Goal: Task Accomplishment & Management: Manage account settings

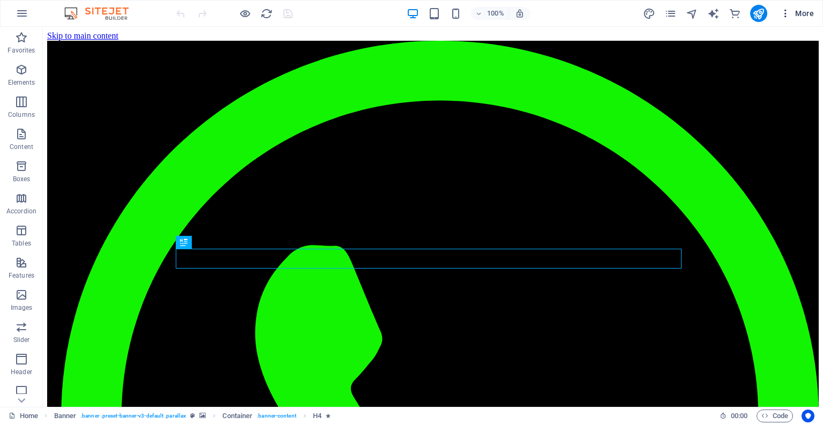
click at [797, 12] on span "More" at bounding box center [797, 13] width 34 height 11
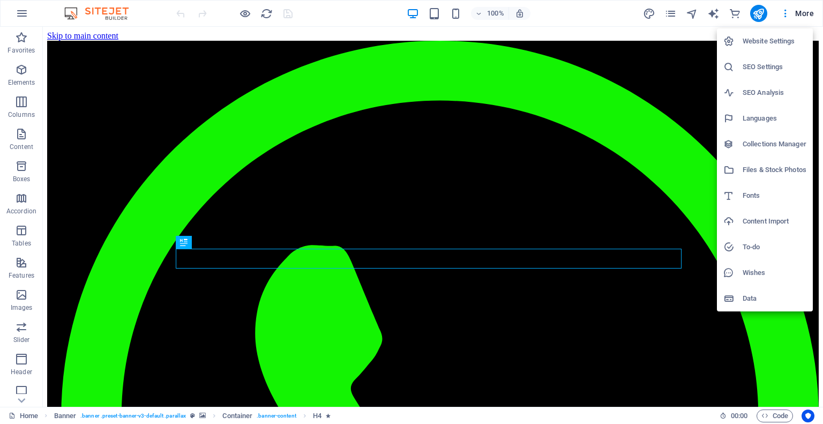
click at [781, 68] on h6 "SEO Settings" at bounding box center [774, 67] width 64 height 13
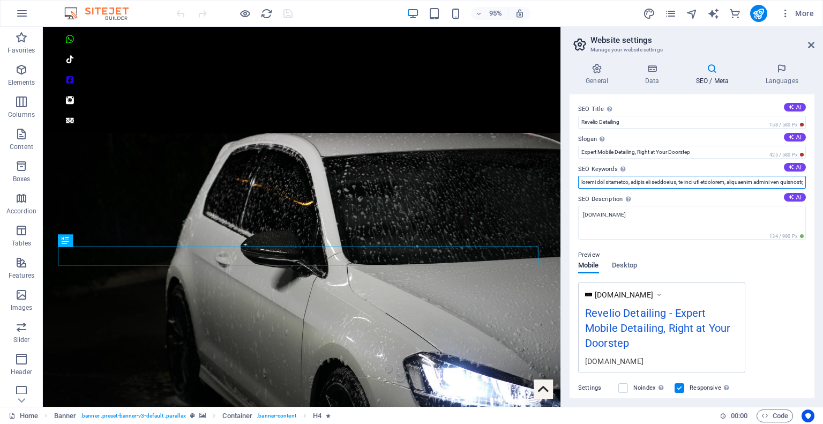
click at [646, 185] on input "SEO Keywords Comma-separated list of keywords representing your website. AI" at bounding box center [692, 182] width 228 height 13
click at [582, 179] on input "SEO Keywords Comma-separated list of keywords representing your website. AI" at bounding box center [692, 182] width 228 height 13
click at [580, 183] on input "SEO Keywords Comma-separated list of keywords representing your website. AI" at bounding box center [692, 182] width 228 height 13
paste input "mobile car detailing gauteng, premium mobile car wash service gauteng, car deta…"
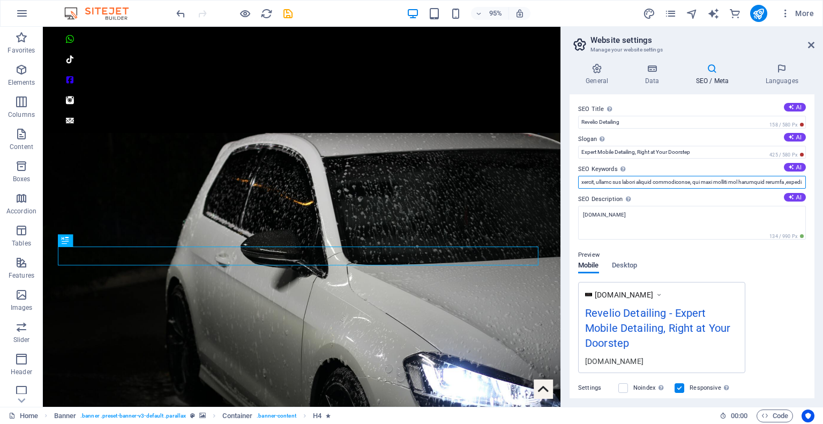
type input "mobile car detailing gauteng, premium mobile car wash service gauteng, car deta…"
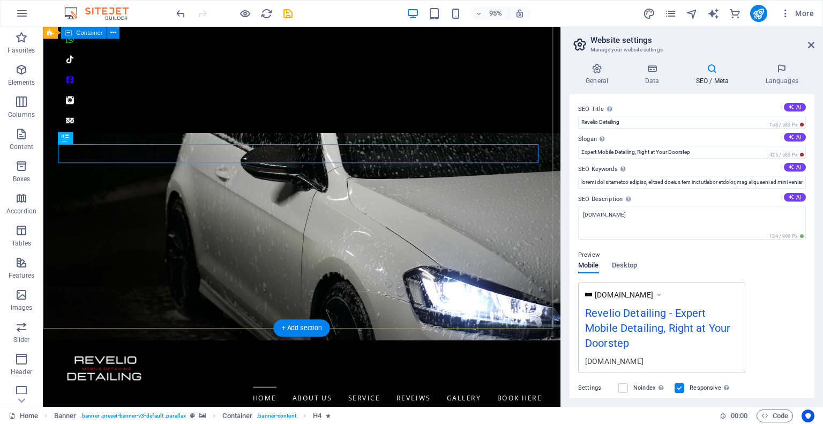
scroll to position [285, 0]
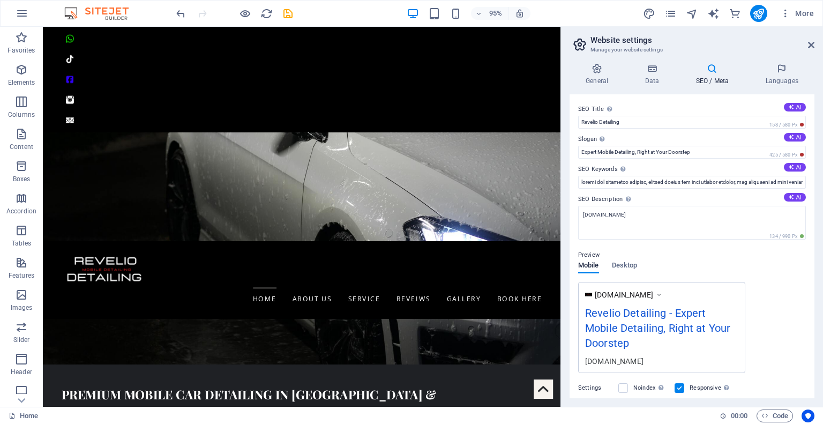
click at [668, 32] on header "Website settings Manage your website settings" at bounding box center [692, 41] width 243 height 28
click at [669, 17] on icon "pages" at bounding box center [670, 13] width 12 height 12
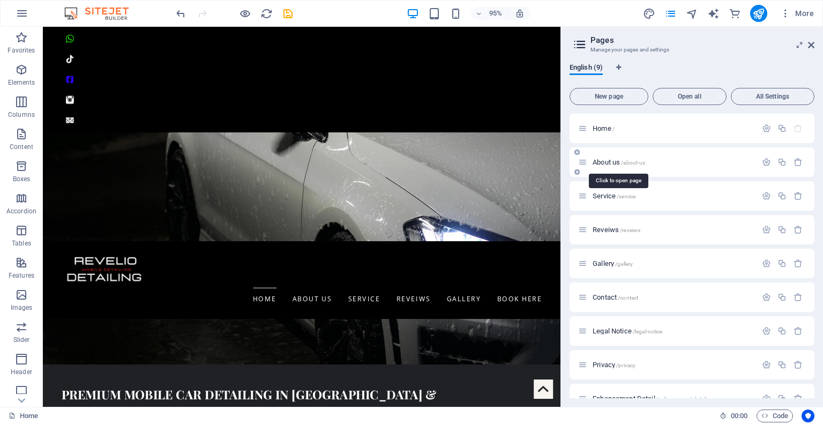
click at [608, 158] on span "About us /about-us" at bounding box center [618, 162] width 52 height 8
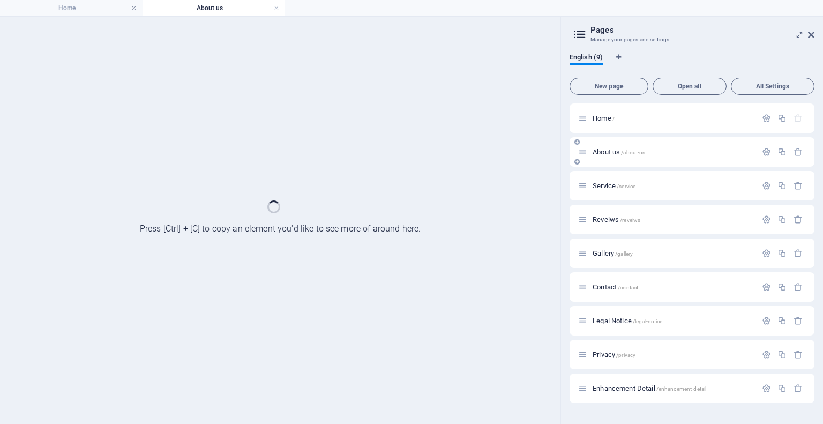
scroll to position [0, 0]
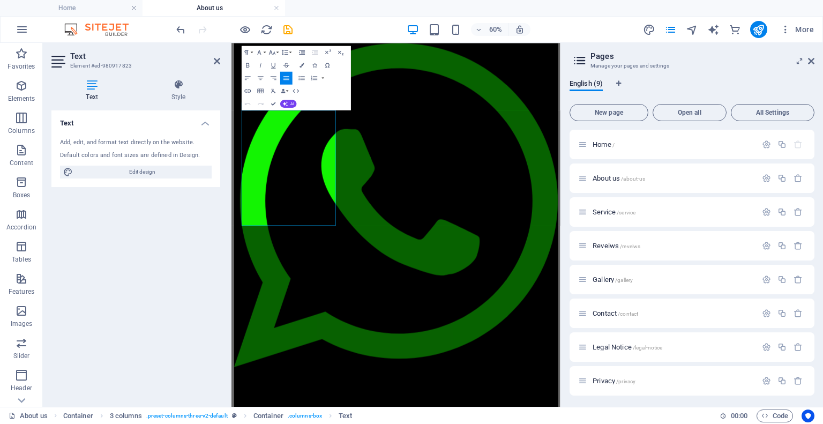
scroll to position [281, 0]
drag, startPoint x: 379, startPoint y: 329, endPoint x: 459, endPoint y: 159, distance: 188.3
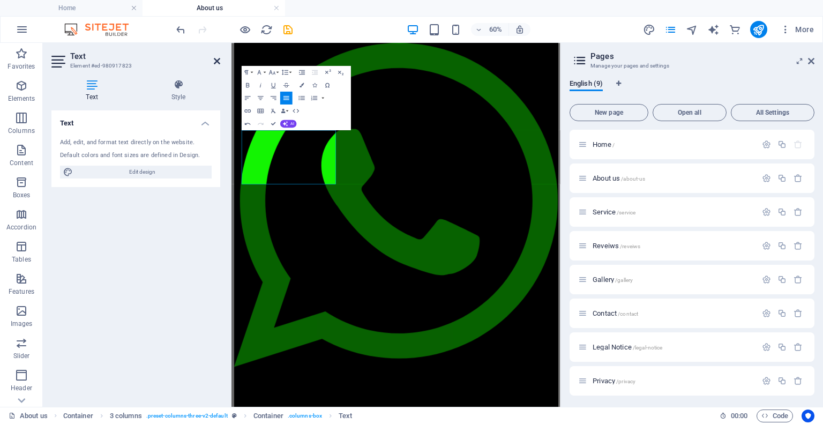
click at [219, 59] on icon at bounding box center [217, 61] width 6 height 9
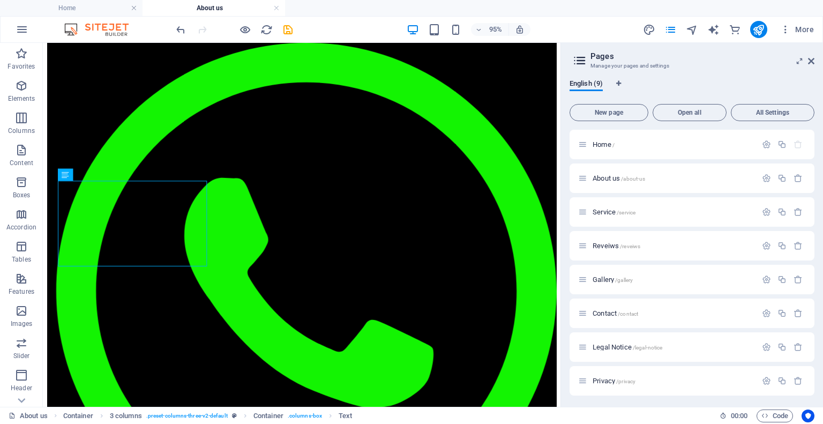
click at [293, 31] on div "95% More" at bounding box center [496, 29] width 644 height 17
click at [292, 36] on div at bounding box center [234, 29] width 120 height 17
click at [285, 30] on icon "save" at bounding box center [288, 30] width 12 height 12
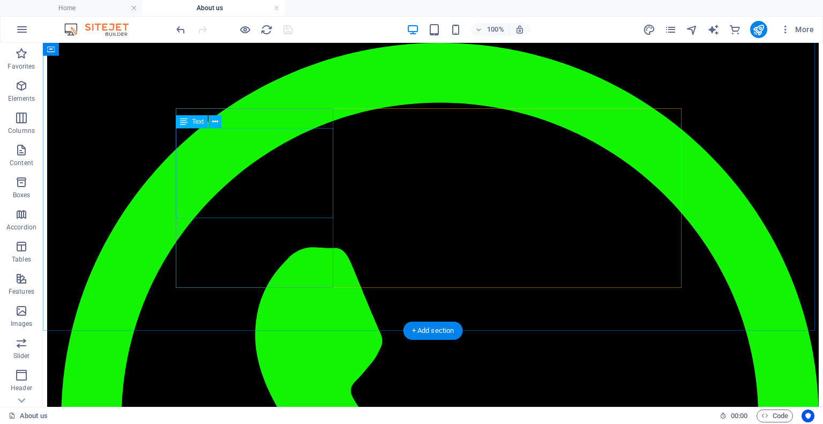
scroll to position [491, 0]
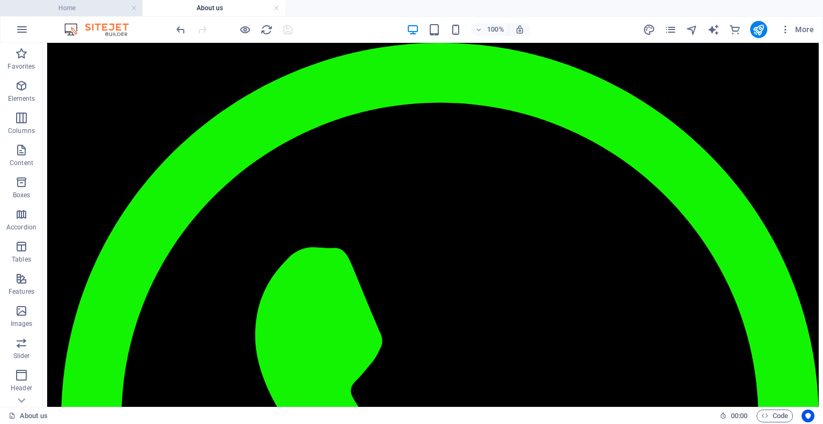
click at [65, 13] on h4 "Home" at bounding box center [71, 8] width 142 height 12
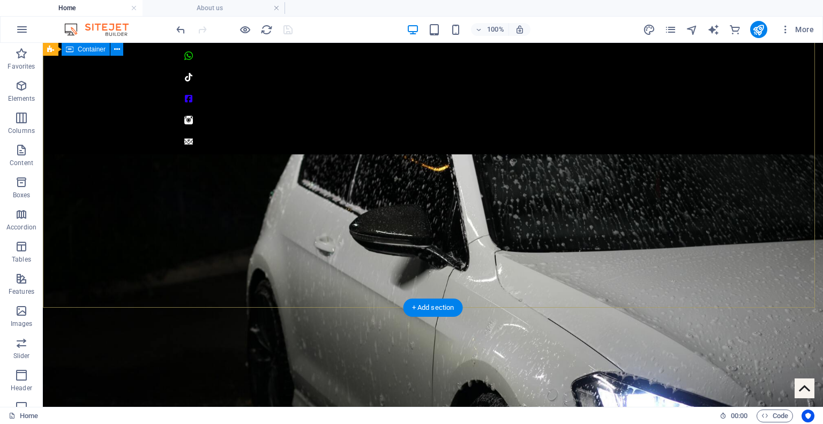
scroll to position [0, 0]
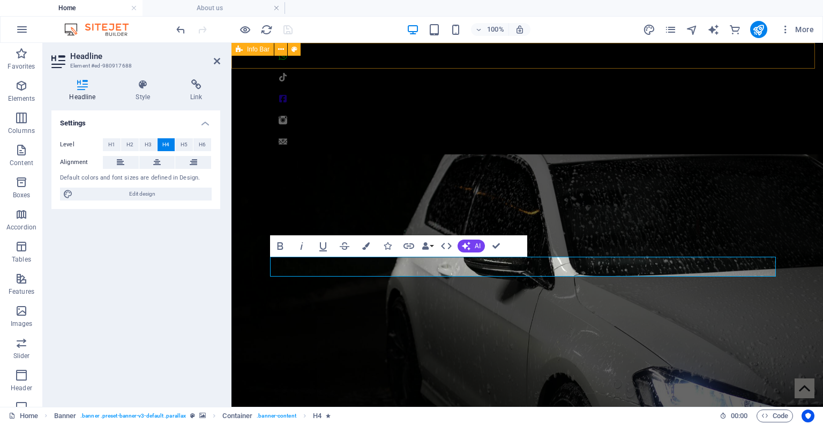
scroll to position [182, 3]
click at [219, 64] on icon at bounding box center [217, 61] width 6 height 9
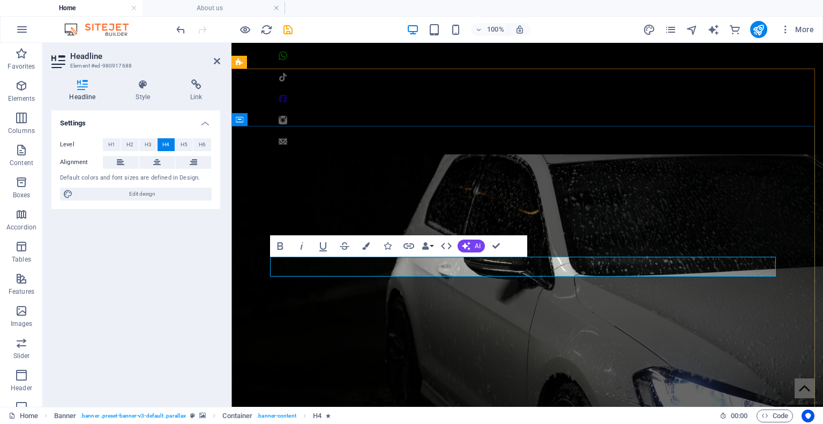
drag, startPoint x: 659, startPoint y: 266, endPoint x: 736, endPoint y: 263, distance: 77.2
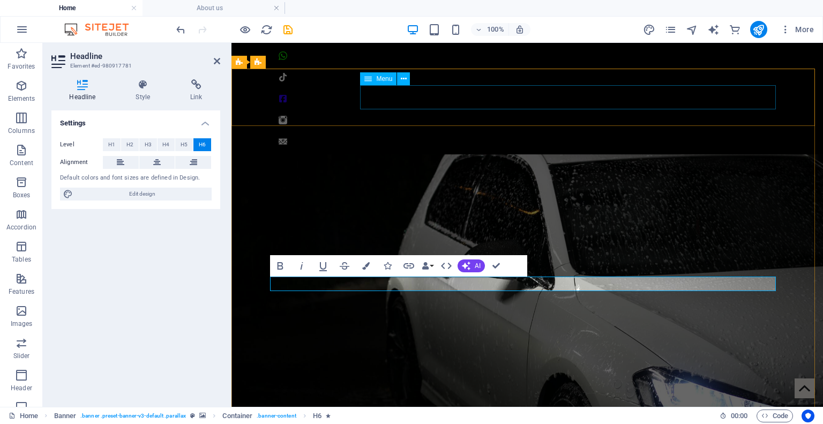
scroll to position [570, 1]
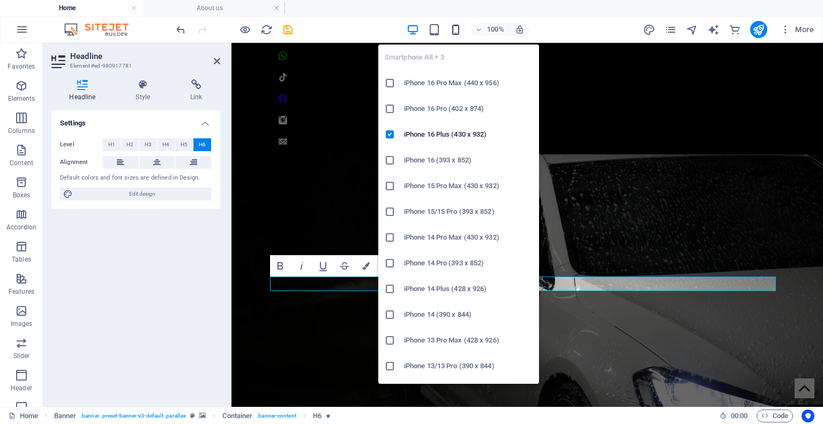
click at [458, 24] on icon "button" at bounding box center [455, 30] width 12 height 12
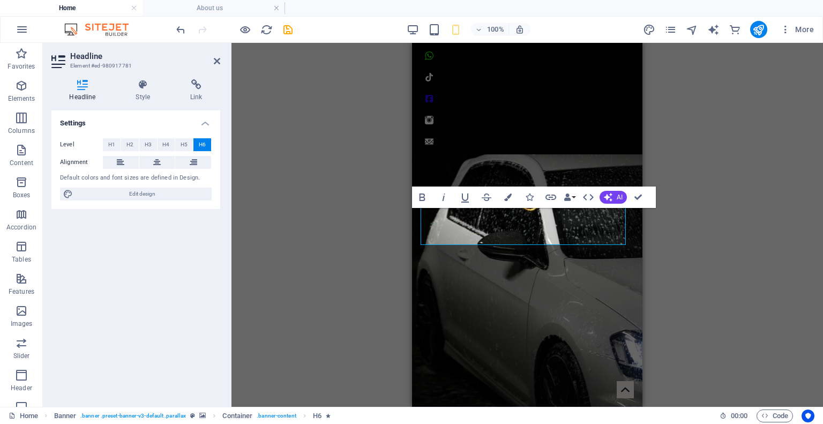
click at [269, 21] on div at bounding box center [234, 29] width 120 height 17
click at [285, 24] on icon "save" at bounding box center [288, 30] width 12 height 12
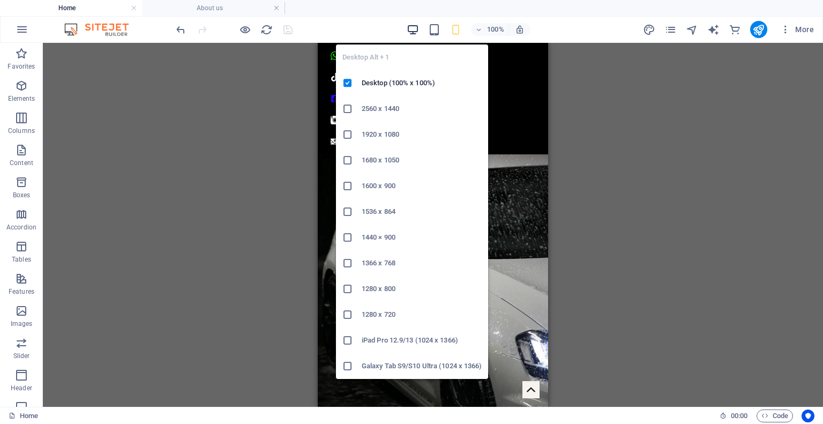
click at [409, 27] on icon "button" at bounding box center [412, 30] width 12 height 12
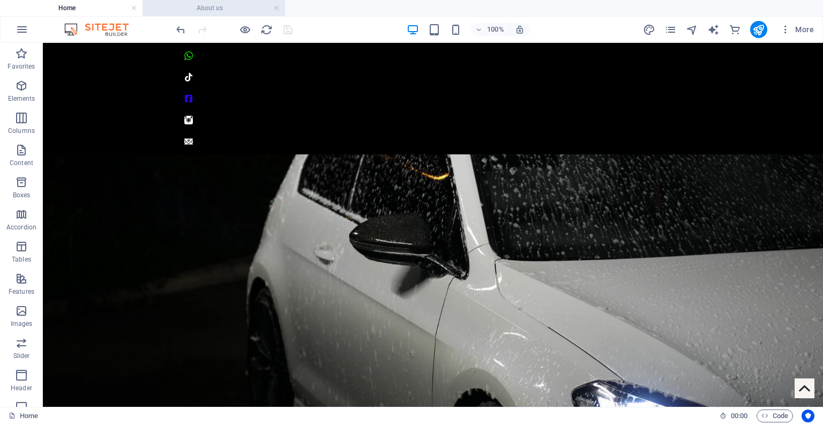
click at [223, 6] on h4 "About us" at bounding box center [213, 8] width 142 height 12
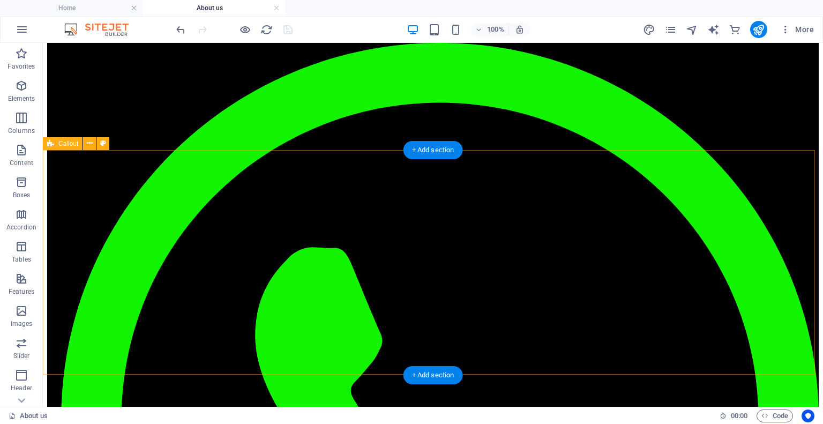
scroll to position [116, 0]
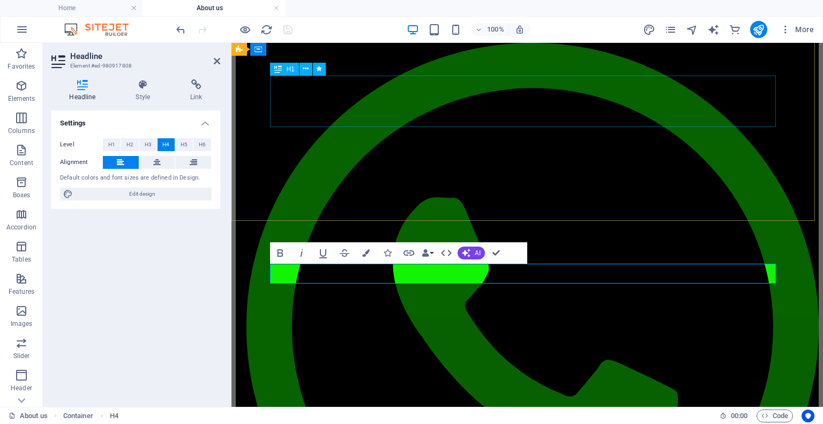
scroll to position [1179, 1]
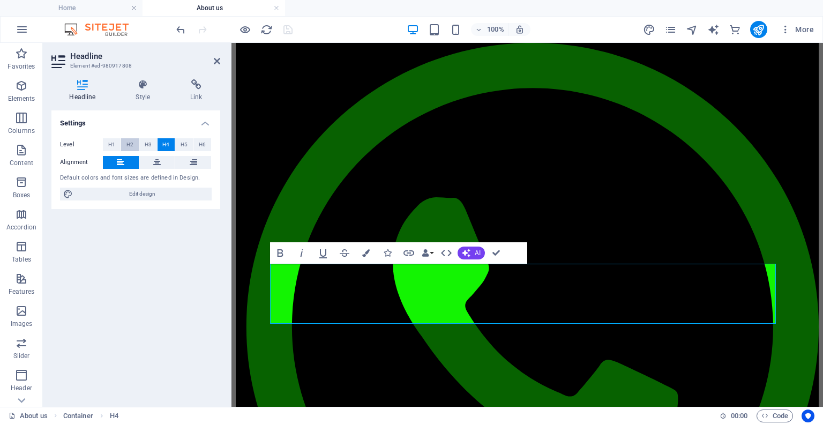
click at [137, 145] on button "H2" at bounding box center [130, 144] width 18 height 13
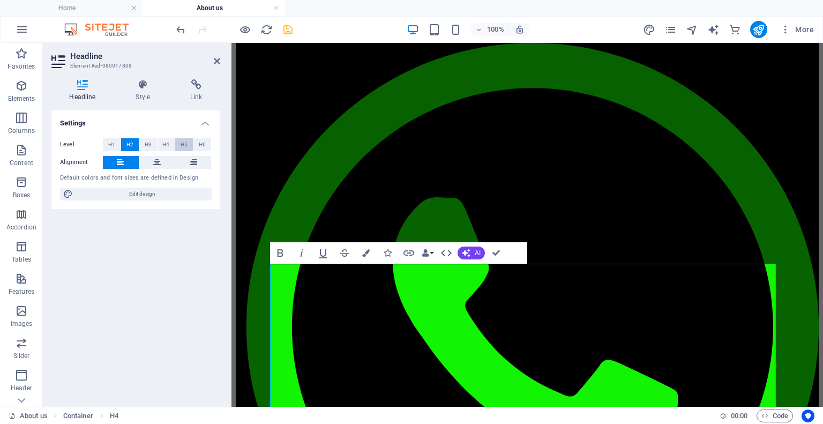
click at [180, 141] on span "H5" at bounding box center [183, 144] width 7 height 13
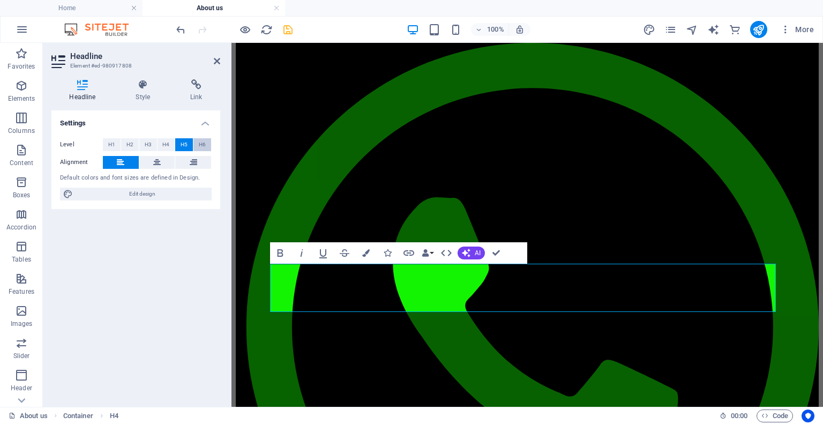
click at [199, 141] on span "H6" at bounding box center [202, 144] width 7 height 13
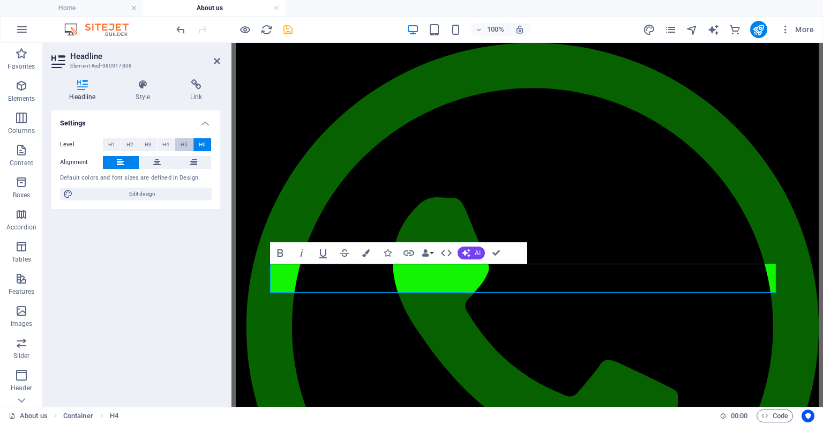
click at [186, 142] on span "H5" at bounding box center [183, 144] width 7 height 13
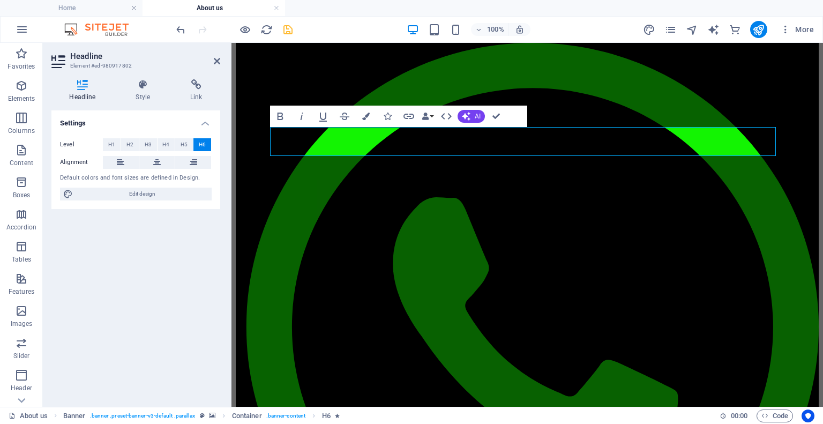
click at [212, 57] on h2 "Headline" at bounding box center [145, 56] width 150 height 10
click at [214, 57] on icon at bounding box center [217, 61] width 6 height 9
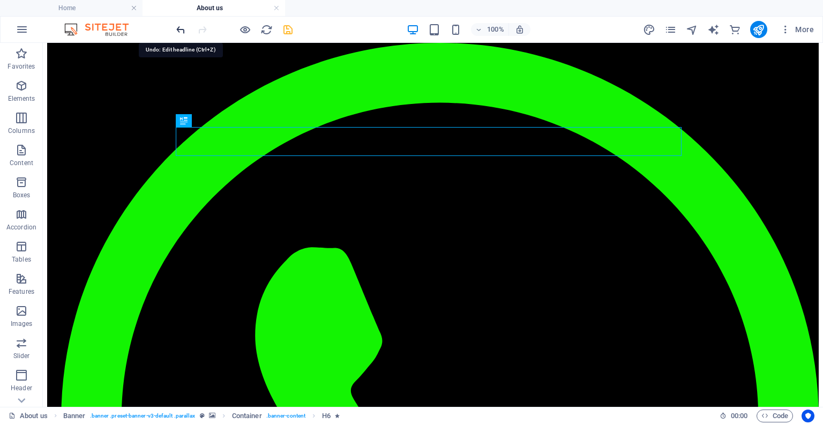
click at [182, 32] on icon "undo" at bounding box center [181, 30] width 12 height 12
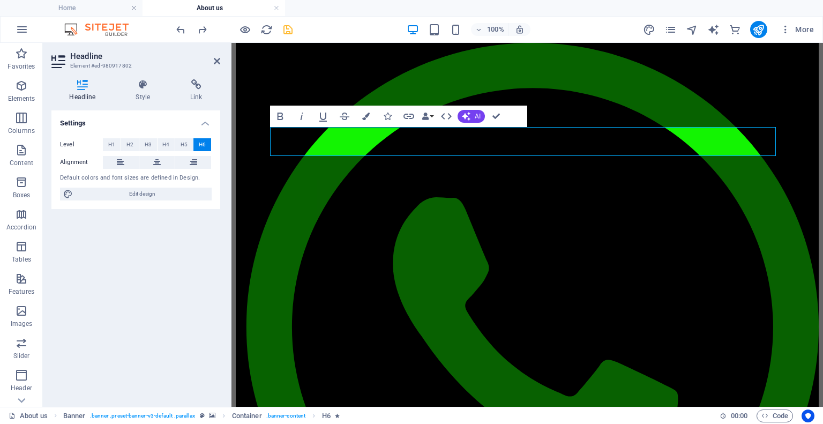
click at [282, 21] on div at bounding box center [234, 29] width 120 height 17
click at [281, 21] on div at bounding box center [234, 29] width 120 height 17
click at [296, 28] on div "100% More" at bounding box center [496, 29] width 644 height 17
click at [291, 29] on icon "save" at bounding box center [288, 30] width 12 height 12
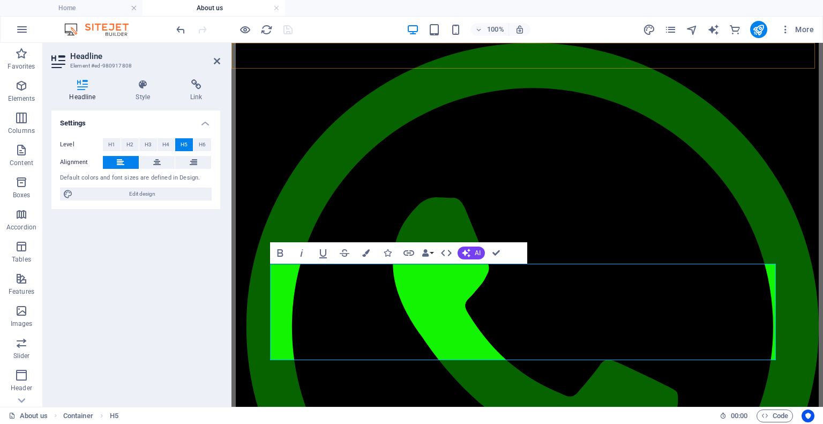
scroll to position [3982, 3]
click at [202, 139] on span "H6" at bounding box center [202, 144] width 7 height 13
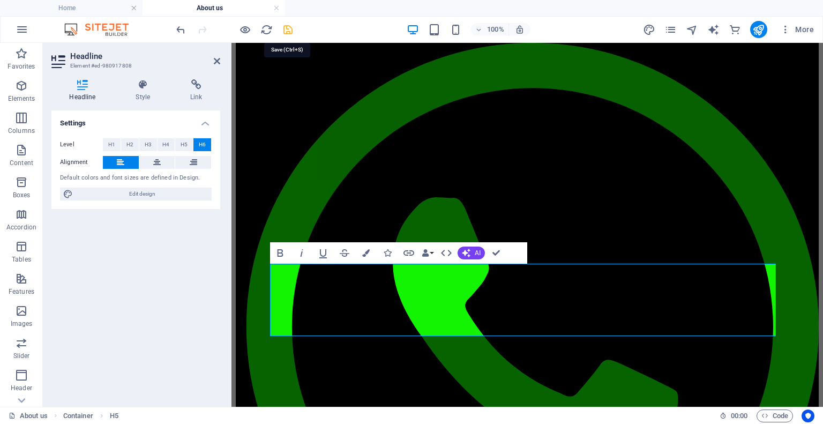
click at [287, 31] on icon "save" at bounding box center [288, 30] width 12 height 12
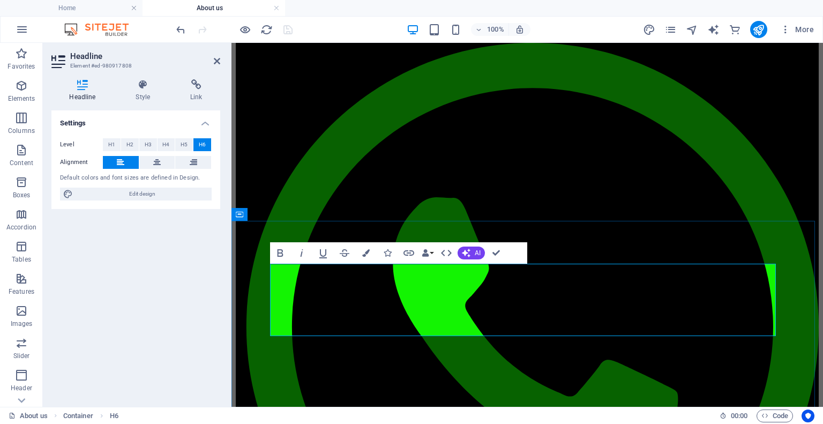
drag, startPoint x: 336, startPoint y: 312, endPoint x: 618, endPoint y: 313, distance: 282.2
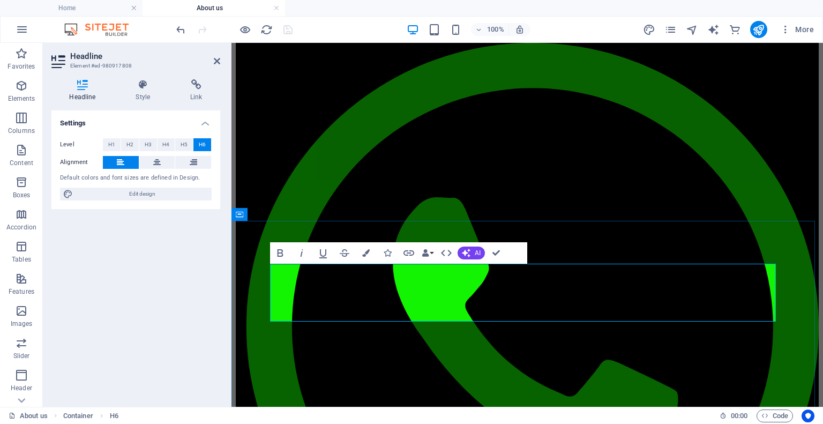
drag, startPoint x: 651, startPoint y: 314, endPoint x: 271, endPoint y: 268, distance: 382.5
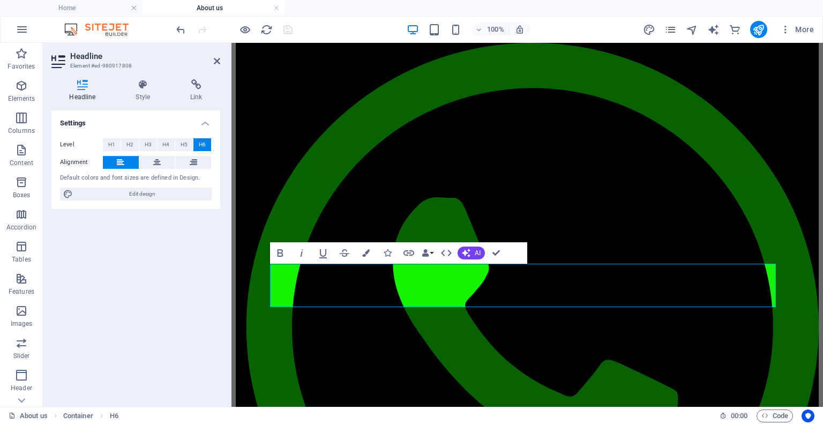
click at [222, 61] on aside "Headline Element #ed-980917808 Headline Style Link Settings Level H1 H2 H3 H4 H…" at bounding box center [137, 225] width 189 height 364
click at [219, 62] on icon at bounding box center [217, 61] width 6 height 9
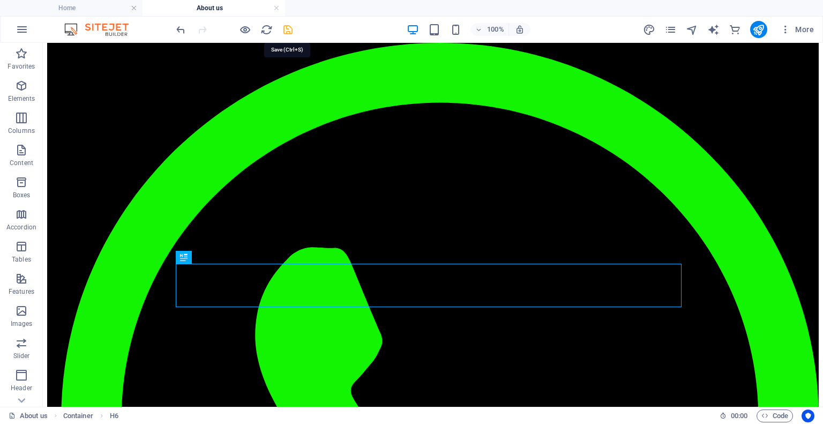
click at [293, 25] on icon "save" at bounding box center [288, 30] width 12 height 12
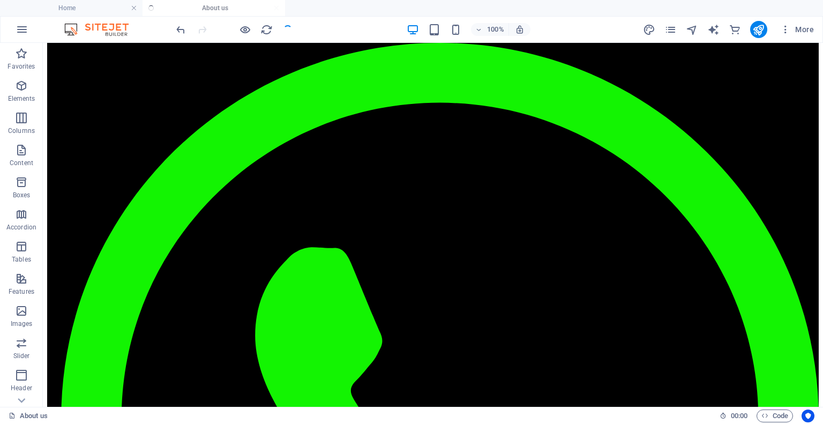
click at [285, 26] on div at bounding box center [234, 29] width 120 height 17
click at [670, 29] on icon "pages" at bounding box center [670, 30] width 12 height 12
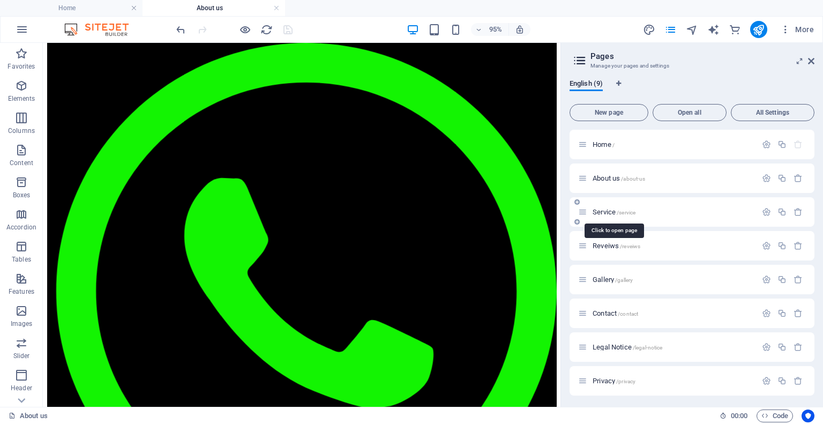
click at [623, 209] on span "/service" at bounding box center [625, 212] width 19 height 6
